Goal: Task Accomplishment & Management: Manage account settings

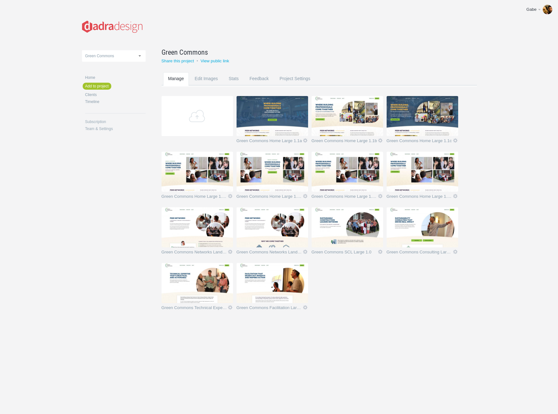
click at [296, 334] on div "Green Commons Heart of VT NBNC Screen Width Test VCE Green Commons Home Add to …" at bounding box center [279, 174] width 394 height 349
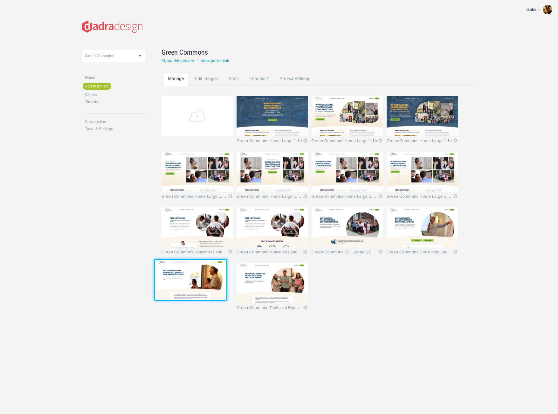
drag, startPoint x: 283, startPoint y: 288, endPoint x: 200, endPoint y: 284, distance: 82.8
click at [200, 284] on img at bounding box center [191, 280] width 72 height 40
click at [298, 347] on div "Green Commons Heart of VT NBNC Screen Width Test VCE Green Commons Home Add to …" at bounding box center [279, 174] width 394 height 349
click at [215, 287] on img at bounding box center [198, 283] width 72 height 40
click at [264, 290] on img at bounding box center [273, 283] width 72 height 40
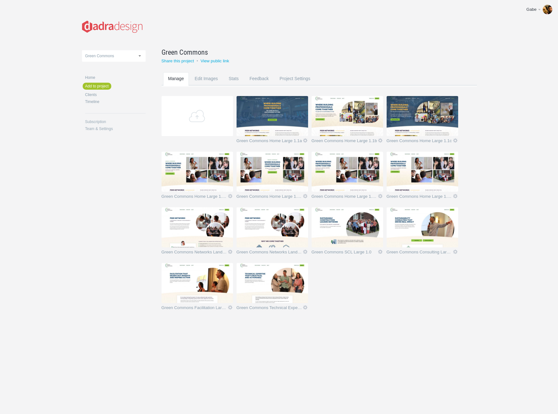
click at [367, 172] on img at bounding box center [348, 172] width 72 height 40
click at [410, 172] on img at bounding box center [423, 172] width 72 height 40
click at [305, 139] on link "Icon" at bounding box center [305, 141] width 6 height 6
click at [294, 130] on link "Delete" at bounding box center [292, 128] width 38 height 7
click at [301, 131] on link "Yeah I'm sure" at bounding box center [292, 128] width 38 height 7
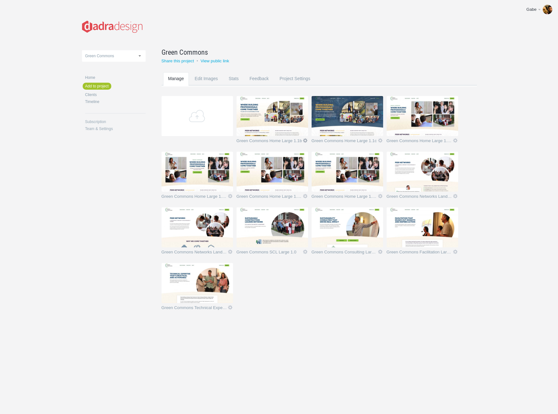
click at [306, 140] on link "Icon" at bounding box center [305, 141] width 6 height 6
click at [284, 131] on link "Delete" at bounding box center [292, 128] width 38 height 7
click at [294, 132] on link "Yeah I'm sure" at bounding box center [292, 128] width 38 height 7
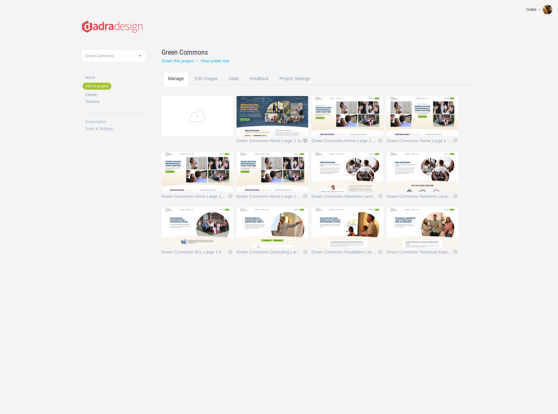
click at [306, 141] on link "Icon" at bounding box center [305, 141] width 6 height 6
click at [285, 132] on link "Delete" at bounding box center [292, 128] width 38 height 7
click at [298, 132] on link "Yeah I'm sure" at bounding box center [292, 128] width 38 height 7
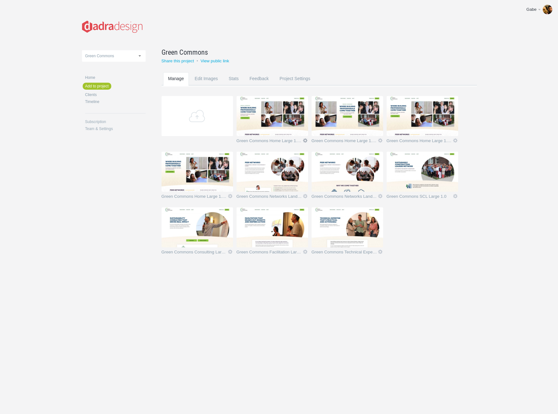
click at [304, 139] on link "Icon" at bounding box center [305, 141] width 6 height 6
click at [286, 130] on link "Delete" at bounding box center [292, 128] width 38 height 7
click at [297, 130] on link "Yeah I'm sure" at bounding box center [292, 128] width 38 height 7
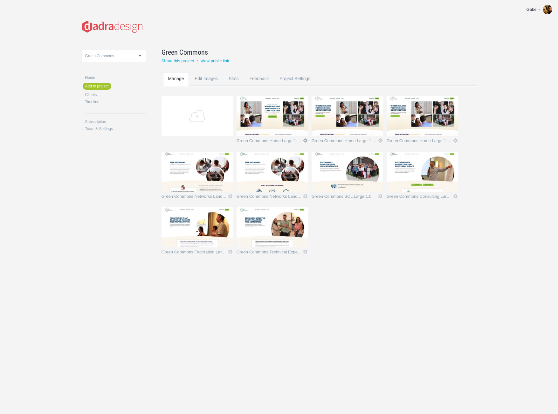
click at [304, 139] on link "Icon" at bounding box center [305, 141] width 6 height 6
click at [283, 131] on link "Delete" at bounding box center [292, 128] width 38 height 7
click at [288, 131] on link "Yeah I'm sure" at bounding box center [292, 128] width 38 height 7
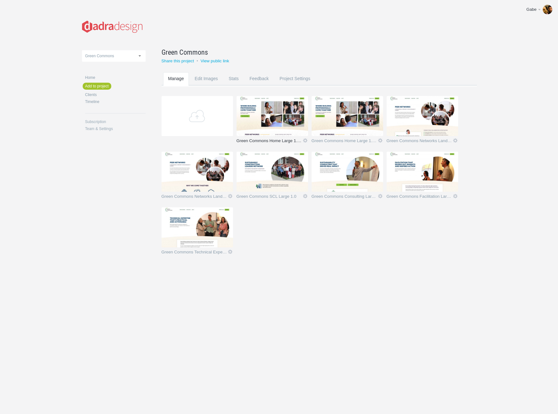
click at [286, 141] on link "Green Commons Home Large 1.2 C" at bounding box center [270, 142] width 66 height 6
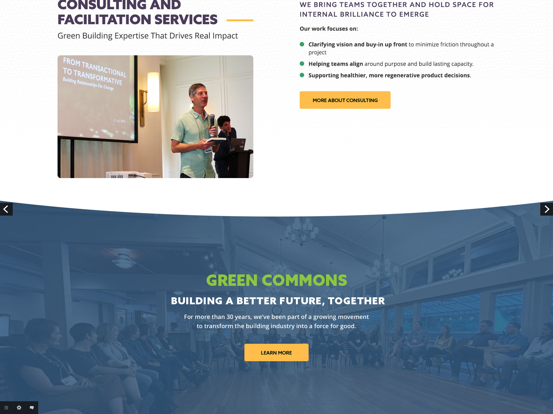
scroll to position [969, 0]
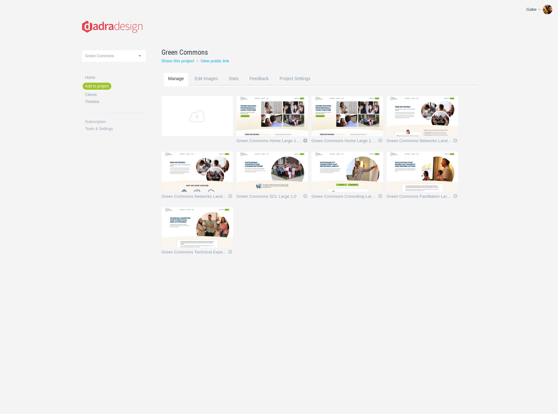
click at [304, 140] on link "Icon" at bounding box center [305, 141] width 6 height 6
click at [288, 131] on link "Delete" at bounding box center [292, 128] width 38 height 7
click at [292, 129] on link "Yeah I'm sure" at bounding box center [292, 128] width 38 height 7
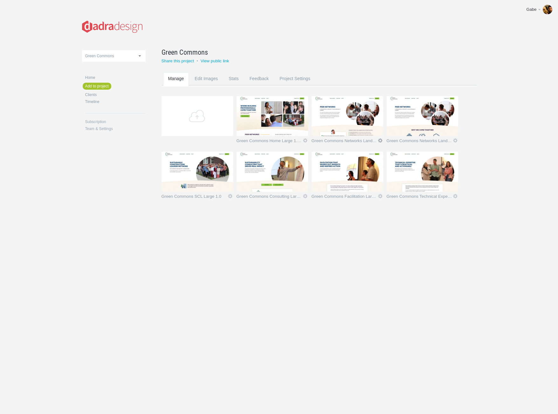
click at [380, 142] on link "Icon" at bounding box center [380, 141] width 6 height 6
click at [366, 132] on link "Delete" at bounding box center [368, 128] width 38 height 7
click at [368, 130] on link "Yeah I'm sure" at bounding box center [368, 128] width 38 height 7
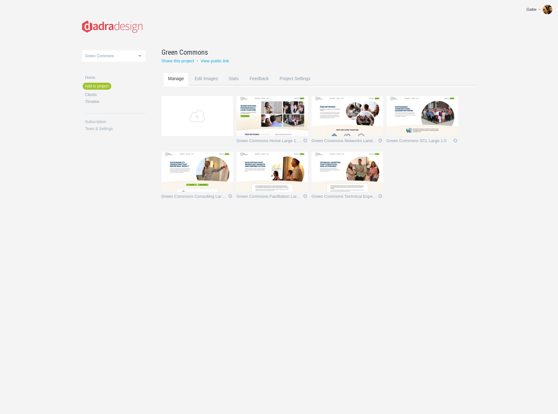
click at [287, 179] on img at bounding box center [273, 172] width 72 height 40
click at [349, 182] on img at bounding box center [348, 172] width 72 height 40
click at [219, 163] on img at bounding box center [198, 172] width 72 height 40
click at [407, 125] on img at bounding box center [423, 116] width 72 height 40
click at [341, 123] on img at bounding box center [348, 116] width 72 height 40
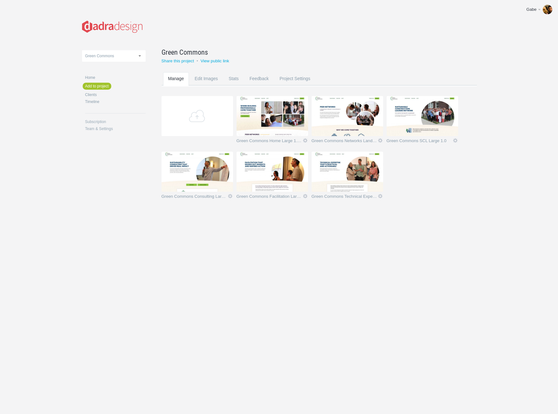
click at [251, 113] on img at bounding box center [273, 116] width 72 height 40
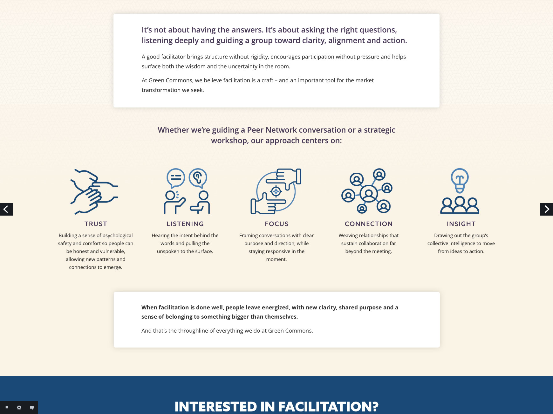
scroll to position [250, 0]
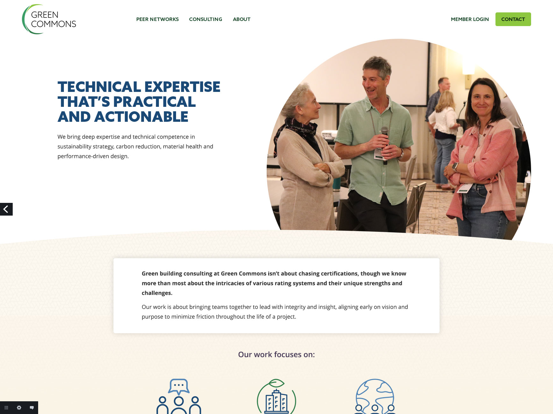
click at [413, 25] on img at bounding box center [276, 417] width 572 height 835
